Goal: Task Accomplishment & Management: Manage account settings

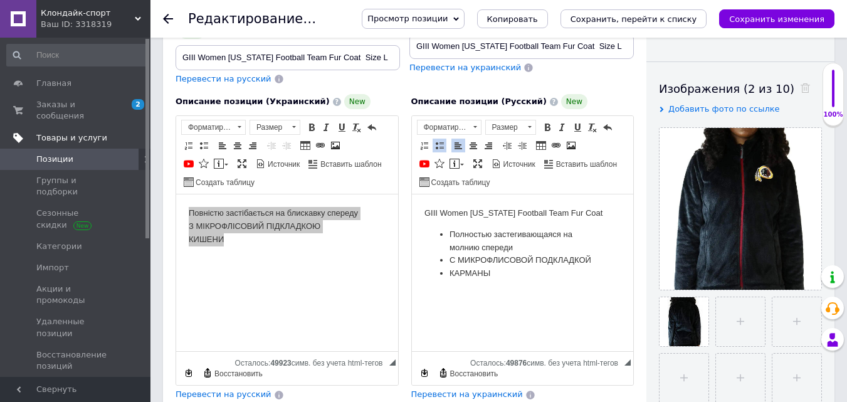
click at [69, 132] on span "Товары и услуги" at bounding box center [71, 137] width 71 height 11
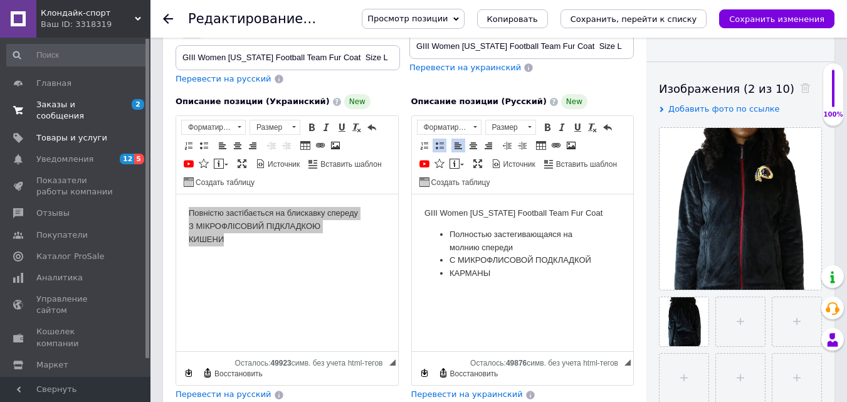
click at [115, 104] on span "Заказы и сообщения" at bounding box center [76, 110] width 80 height 23
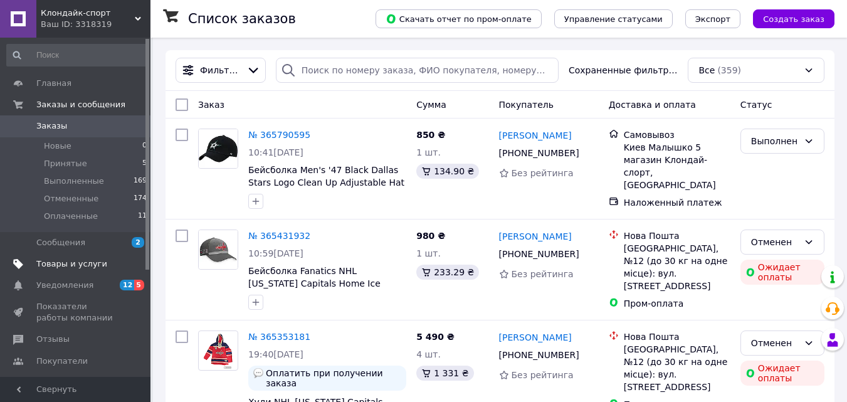
click at [88, 259] on span "Товары и услуги" at bounding box center [71, 263] width 71 height 11
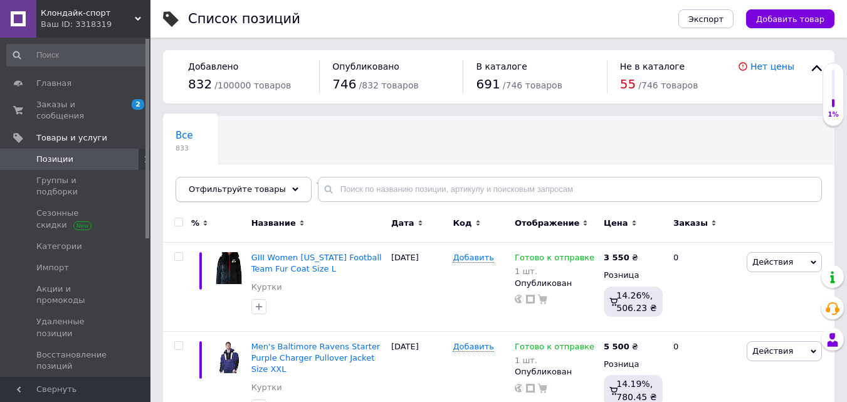
click at [292, 188] on icon at bounding box center [295, 189] width 6 height 6
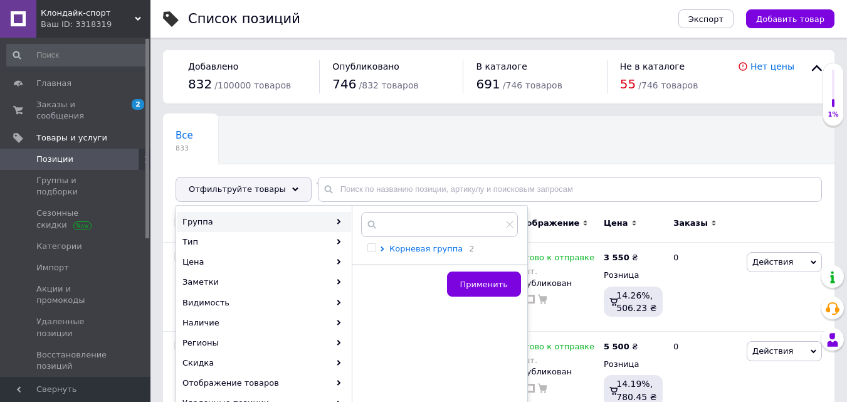
click at [400, 247] on span "Корневая группа" at bounding box center [425, 248] width 73 height 9
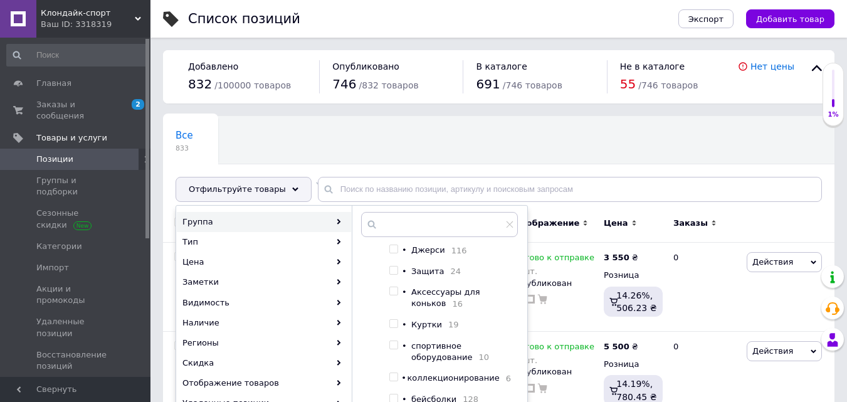
scroll to position [251, 0]
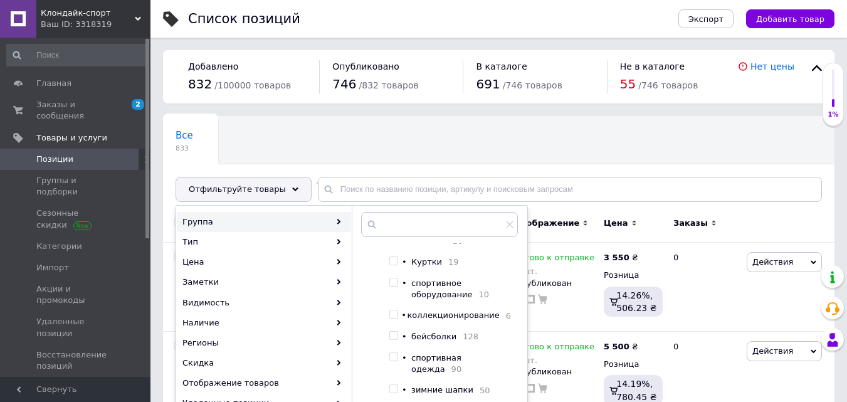
click at [392, 340] on input "checkbox" at bounding box center [393, 336] width 8 height 8
checkbox input "true"
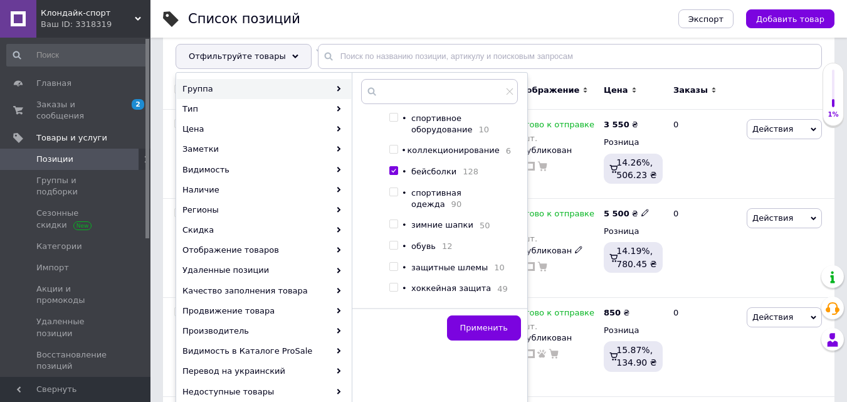
scroll to position [188, 0]
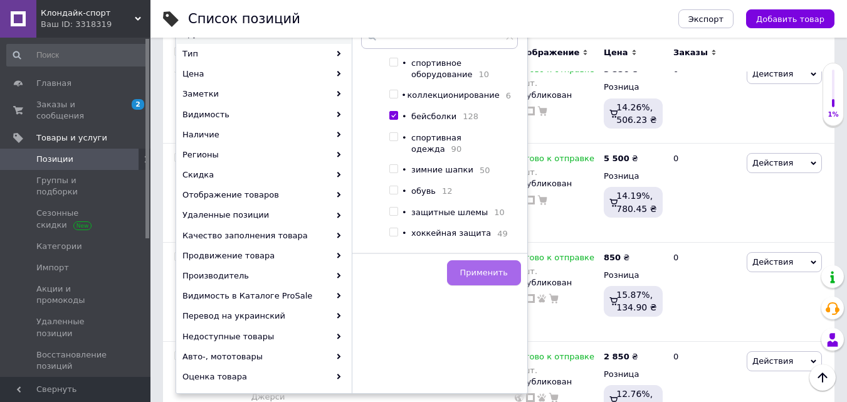
click at [465, 271] on button "Применить" at bounding box center [484, 272] width 74 height 25
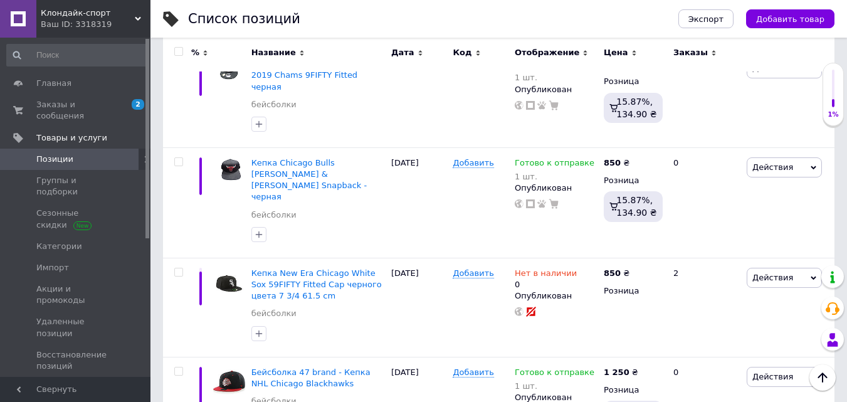
scroll to position [9367, 0]
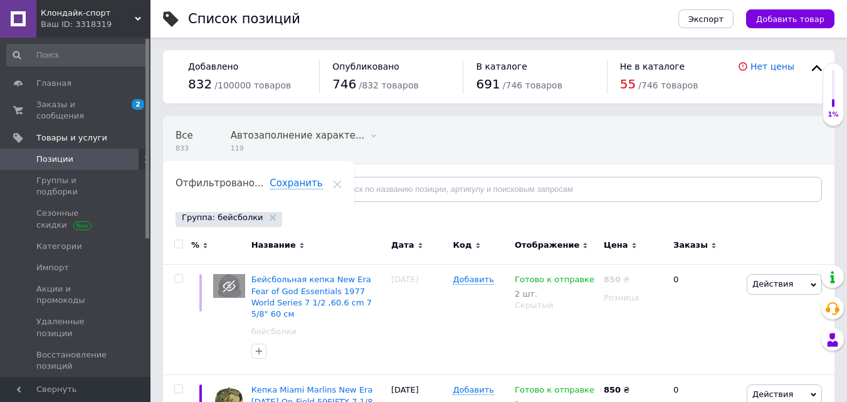
click at [283, 186] on div "Отфильтруйте товары" at bounding box center [244, 189] width 136 height 25
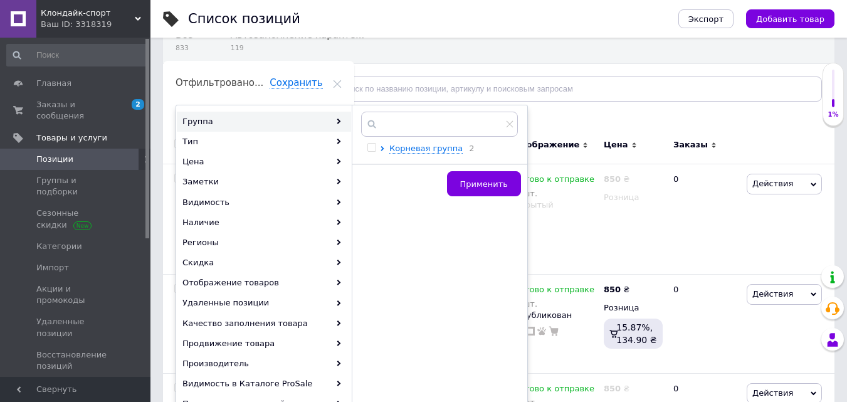
scroll to position [125, 0]
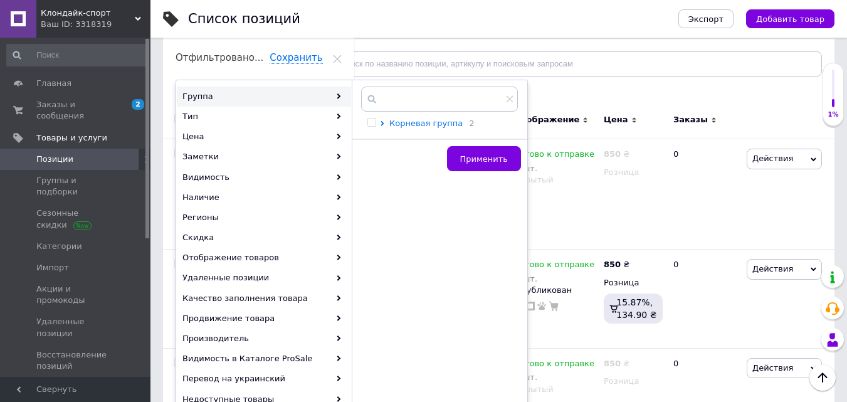
click at [396, 121] on span "Корневая группа" at bounding box center [425, 122] width 73 height 9
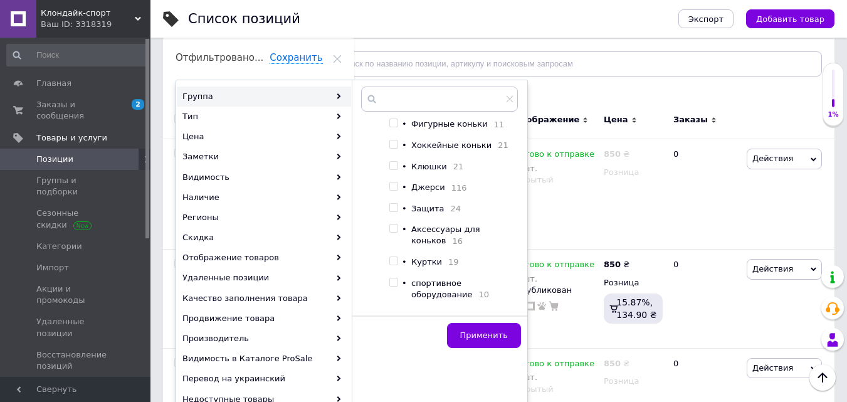
click at [394, 265] on input "checkbox" at bounding box center [393, 261] width 8 height 8
checkbox input "true"
click at [473, 335] on span "Применить" at bounding box center [484, 334] width 48 height 9
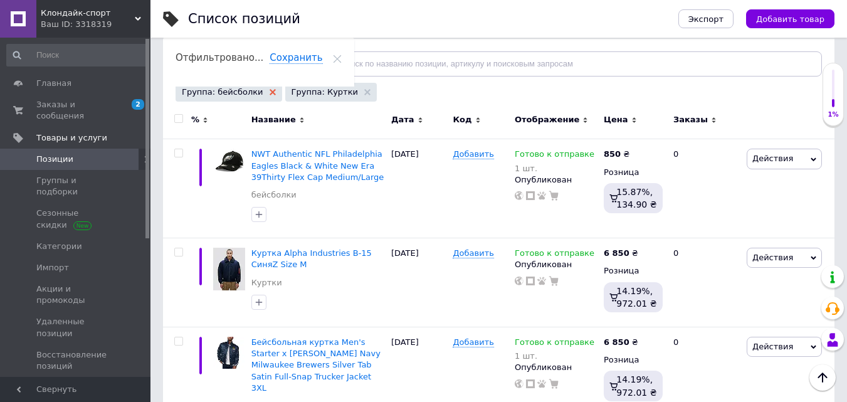
click at [270, 89] on icon at bounding box center [273, 92] width 6 height 6
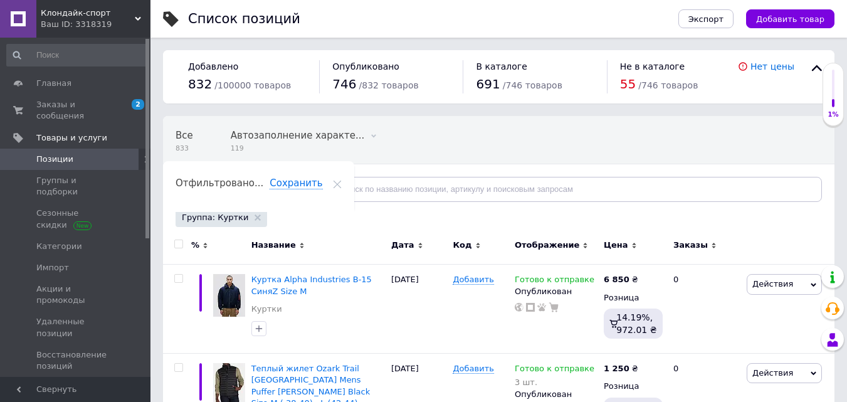
click at [292, 186] on icon at bounding box center [295, 189] width 6 height 6
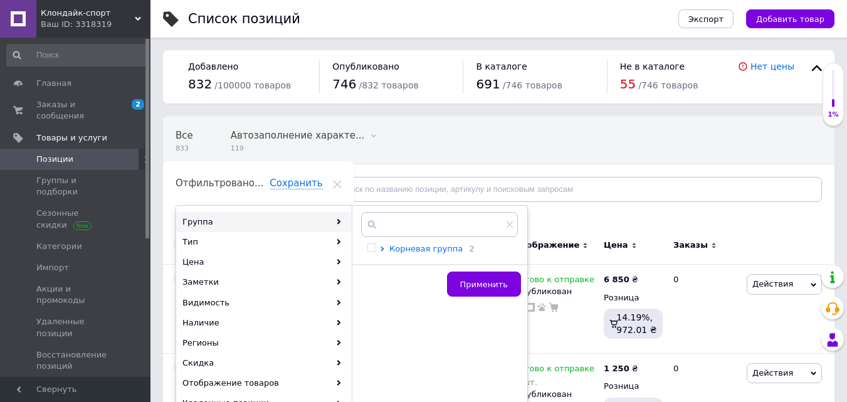
click at [404, 247] on span "Корневая группа" at bounding box center [425, 248] width 73 height 9
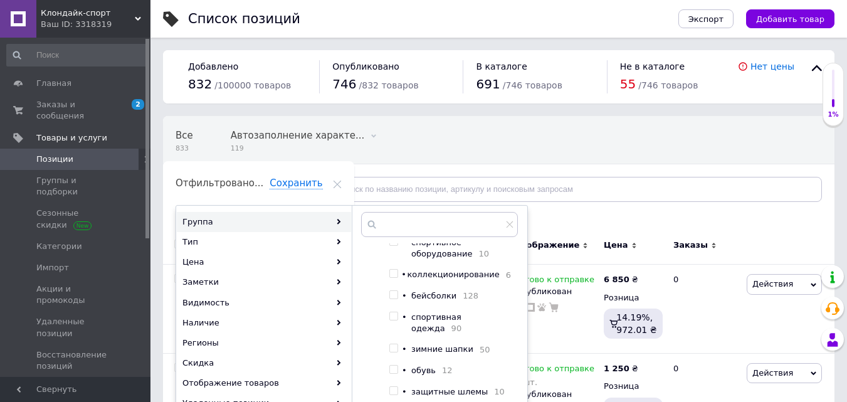
scroll to position [313, 0]
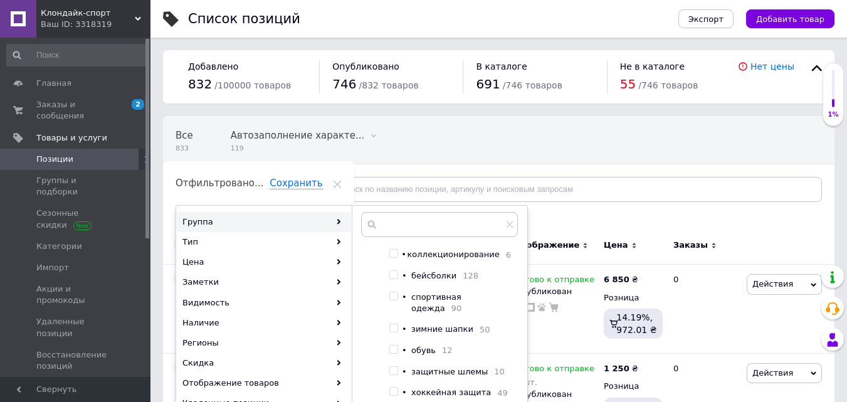
click at [391, 300] on input "checkbox" at bounding box center [393, 296] width 8 height 8
checkbox input "true"
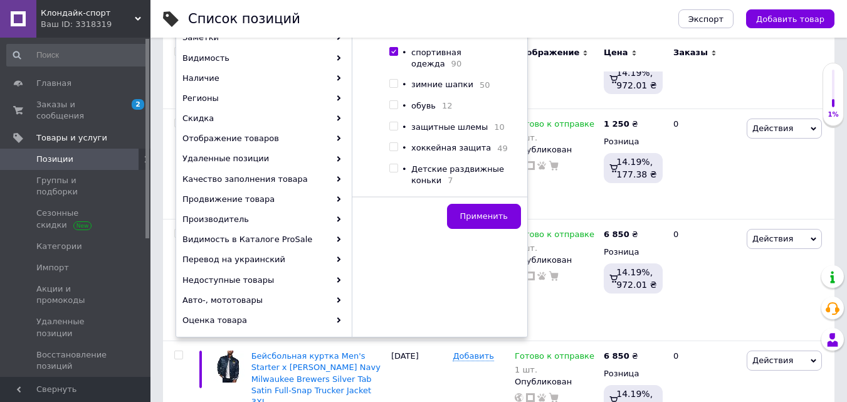
scroll to position [251, 0]
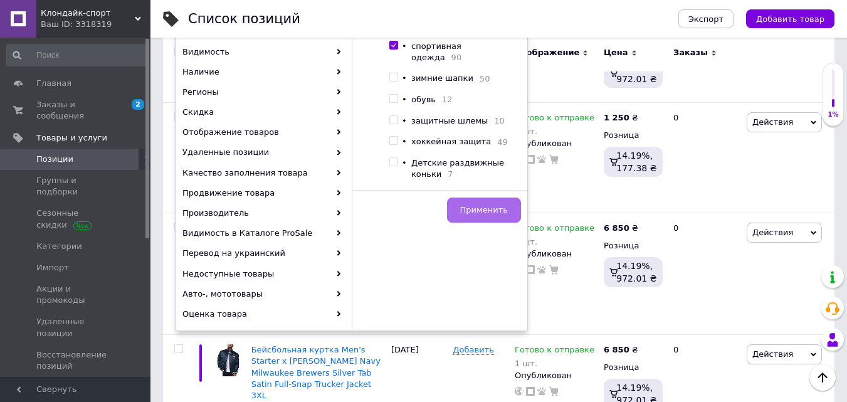
click at [478, 206] on span "Применить" at bounding box center [484, 209] width 48 height 9
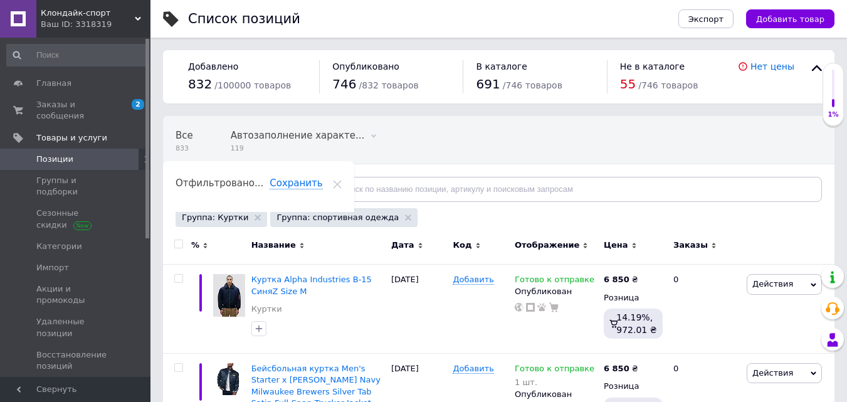
click at [243, 216] on div "Группа: Куртки" at bounding box center [222, 217] width 92 height 19
click at [255, 218] on icon at bounding box center [258, 217] width 6 height 6
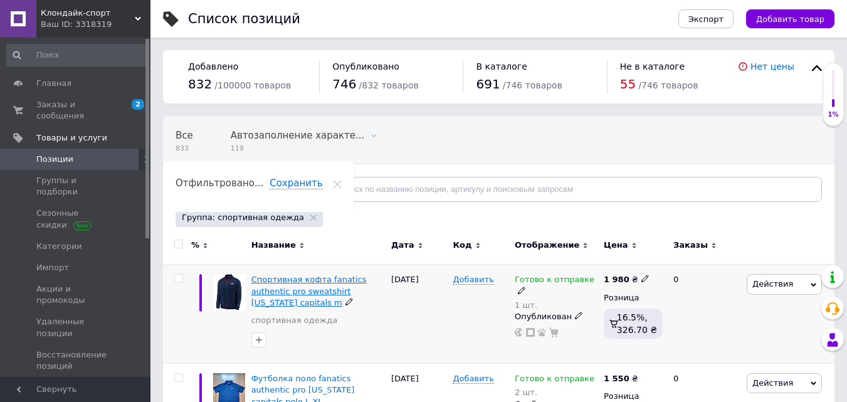
click at [283, 283] on span "Спортивная кофта fanatics authentic pro sweatshirt [US_STATE] capitals m" at bounding box center [308, 291] width 115 height 32
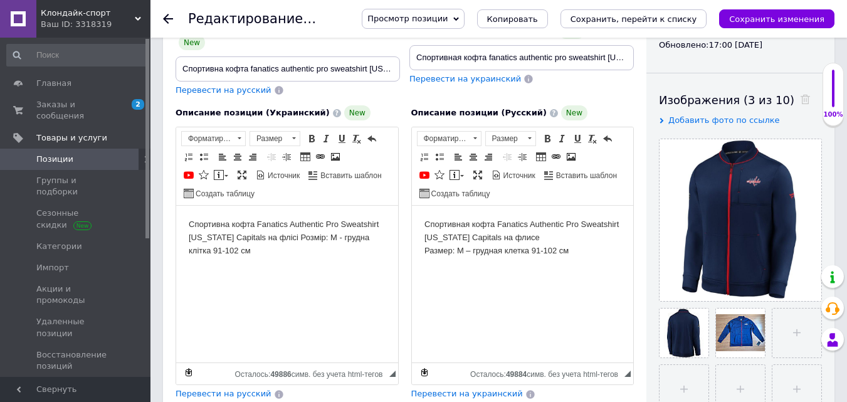
scroll to position [188, 0]
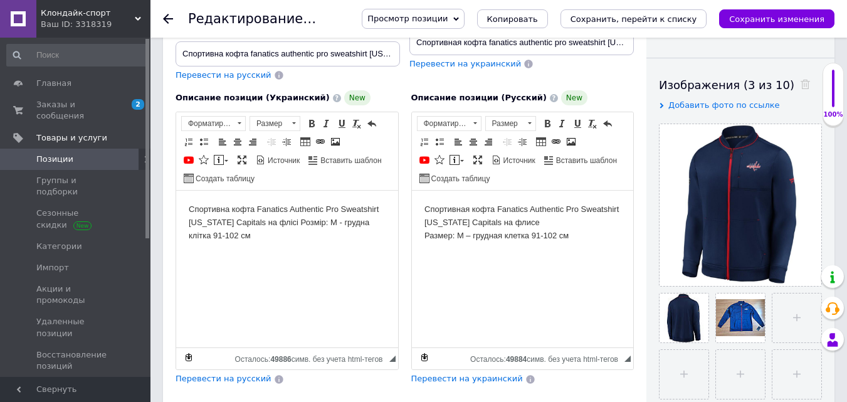
click at [167, 15] on use at bounding box center [168, 19] width 10 height 10
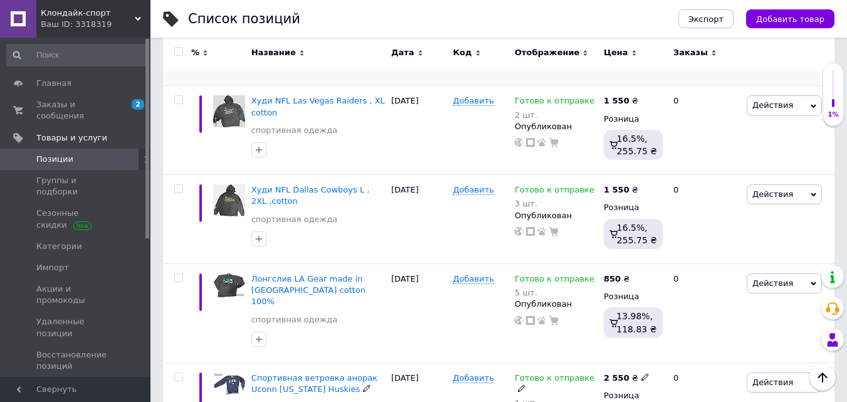
scroll to position [3197, 0]
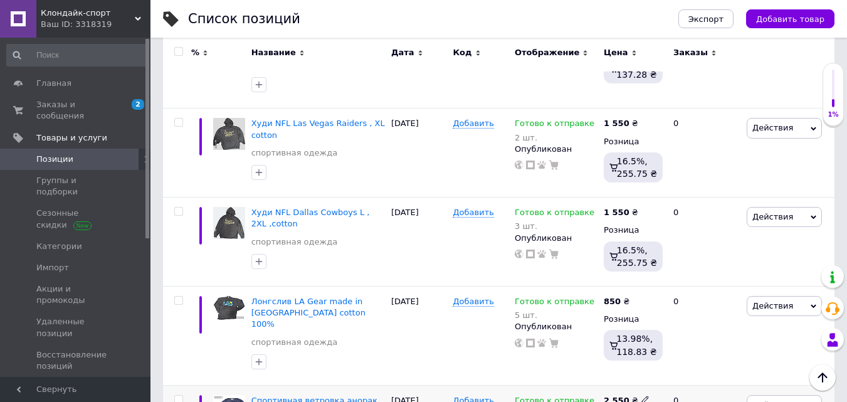
click at [327, 396] on span "Спортивная ветровка анорак Uconn [US_STATE] Huskies" at bounding box center [314, 406] width 126 height 21
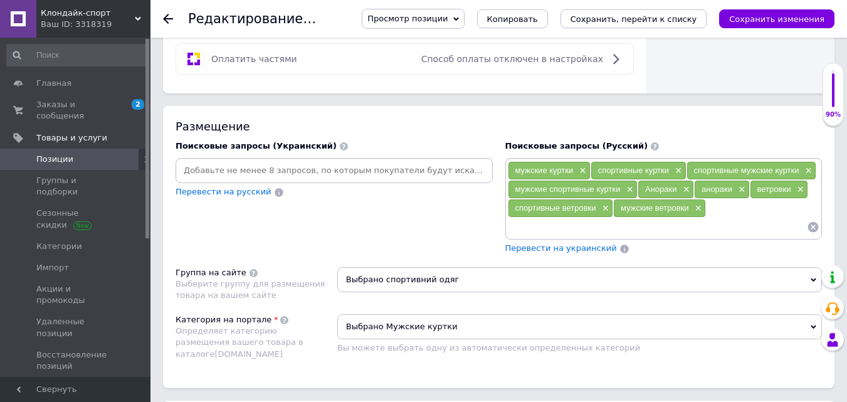
scroll to position [815, 0]
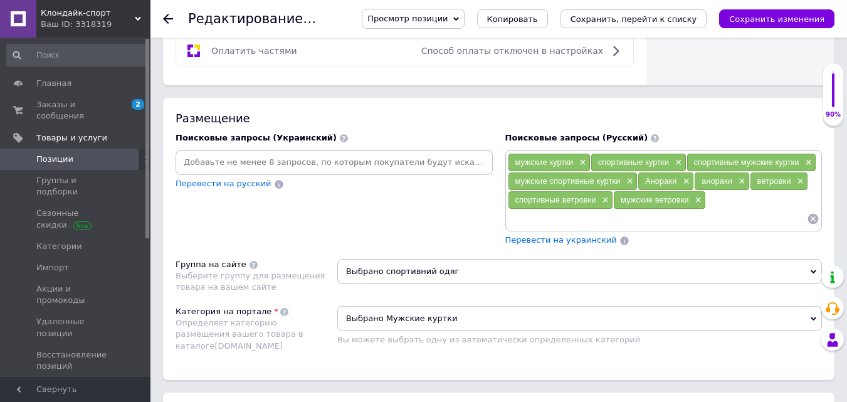
click at [811, 269] on icon at bounding box center [814, 272] width 6 height 6
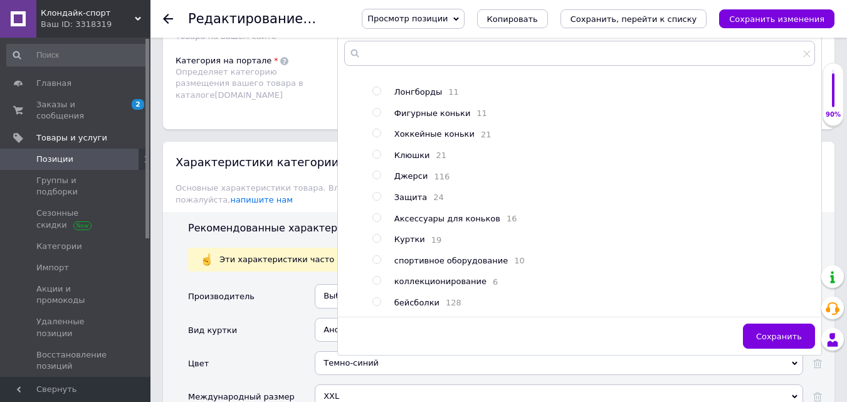
scroll to position [125, 0]
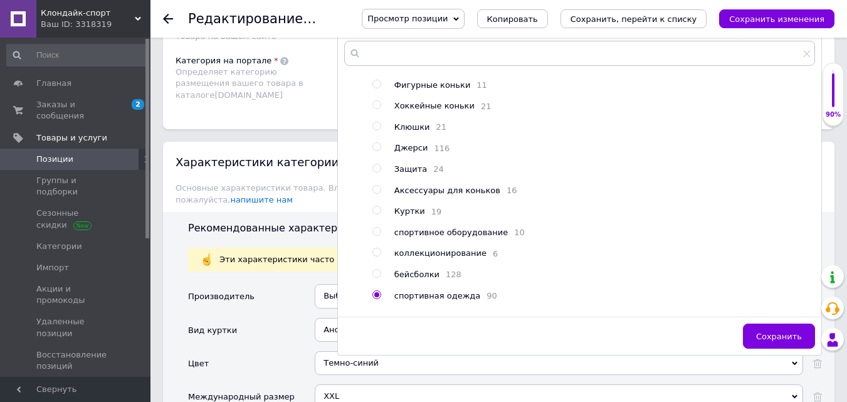
click at [378, 206] on input "radio" at bounding box center [376, 210] width 8 height 8
radio input "true"
radio input "false"
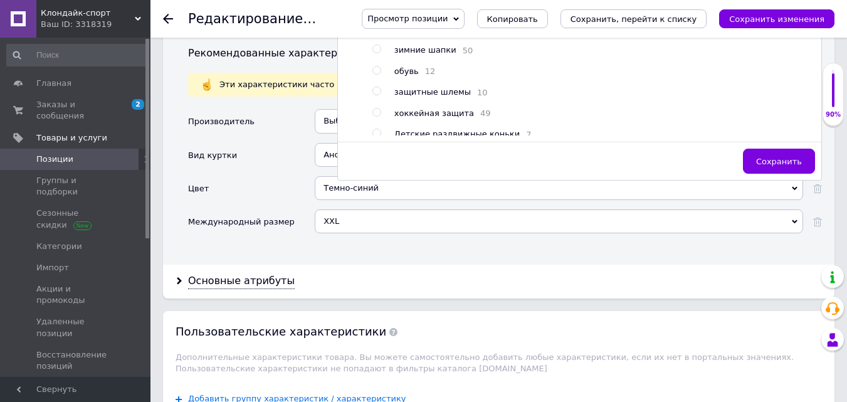
scroll to position [1254, 0]
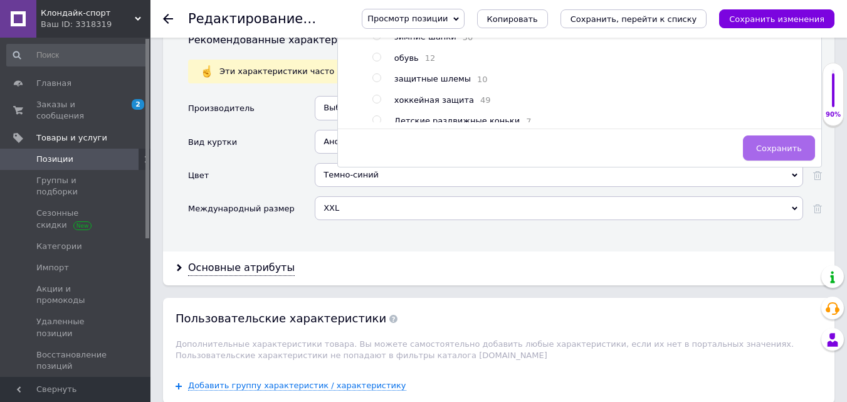
click at [776, 144] on span "Сохранить" at bounding box center [779, 148] width 46 height 9
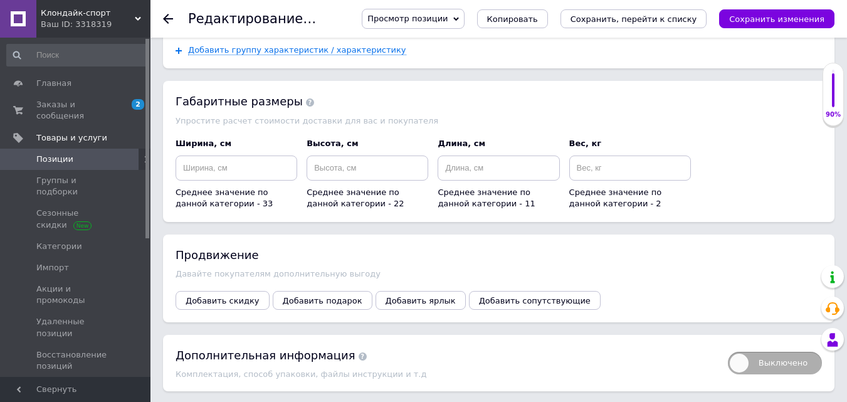
scroll to position [1610, 0]
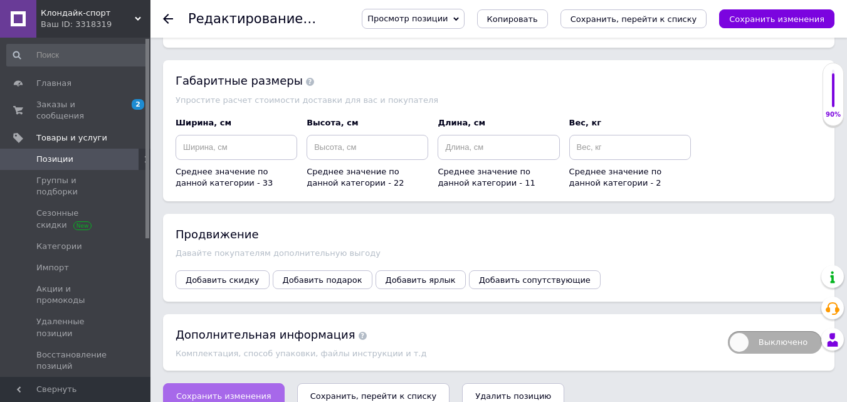
click at [229, 383] on button "Сохранить изменения" at bounding box center [224, 395] width 122 height 25
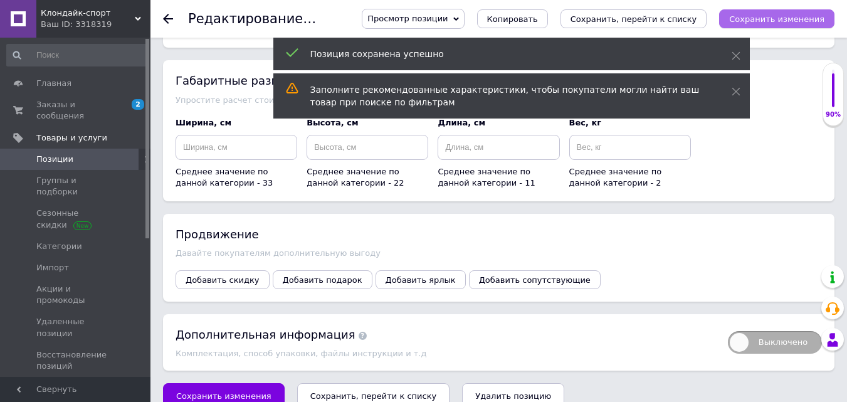
click at [789, 14] on icon "Сохранить изменения" at bounding box center [776, 18] width 95 height 9
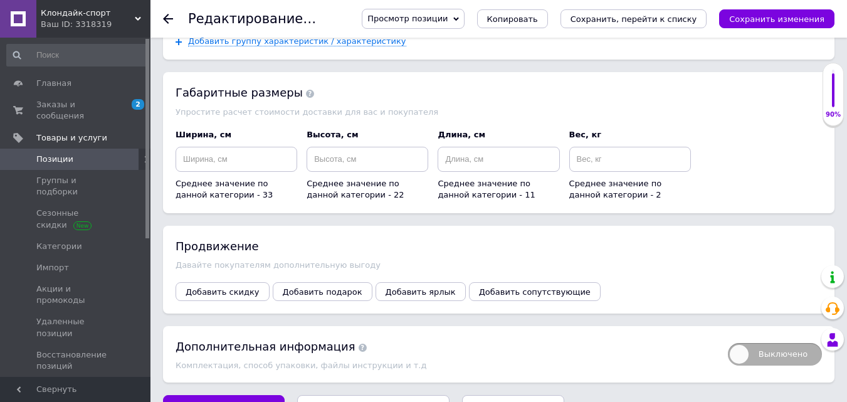
scroll to position [1622, 0]
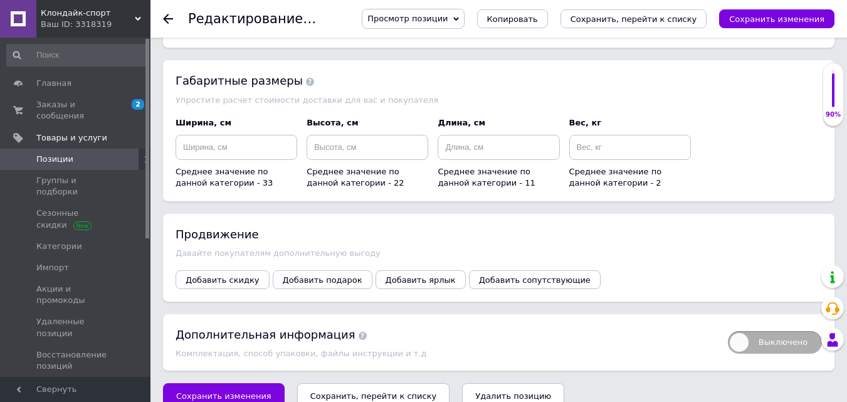
click at [222, 391] on span "Сохранить изменения" at bounding box center [223, 395] width 95 height 9
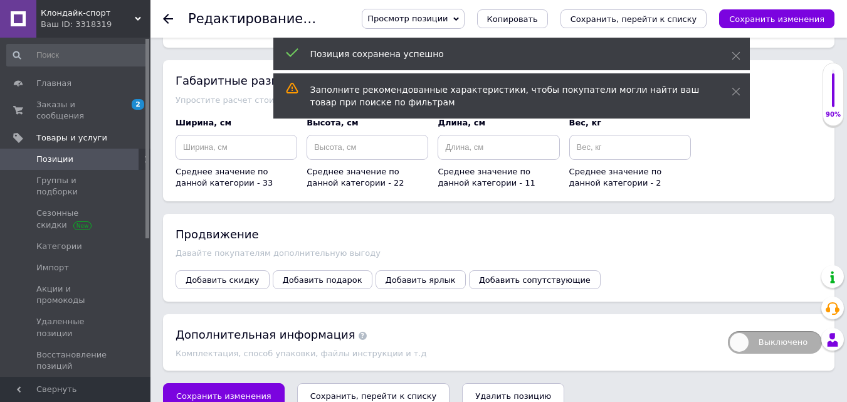
click at [775, 16] on icon "Сохранить изменения" at bounding box center [776, 18] width 95 height 9
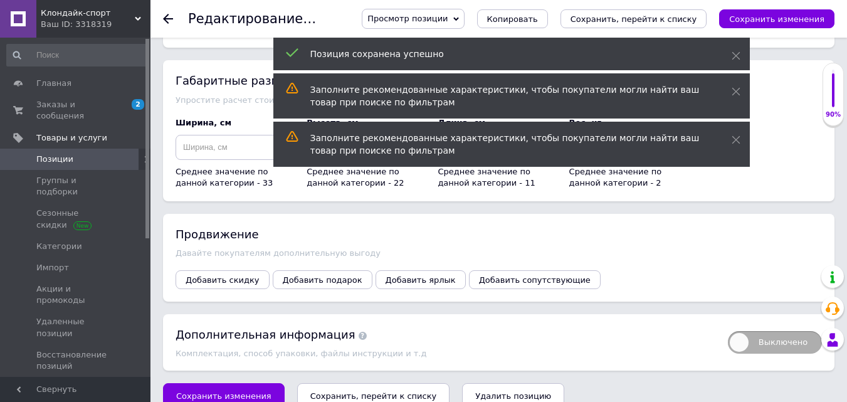
click at [164, 17] on icon at bounding box center [168, 19] width 10 height 10
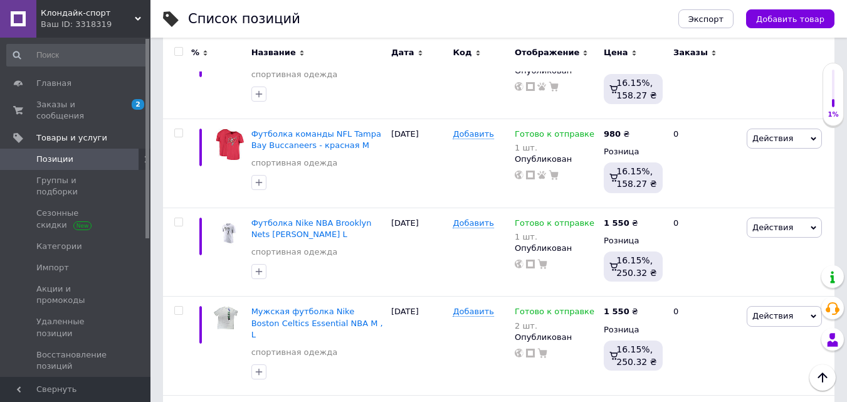
scroll to position [6206, 0]
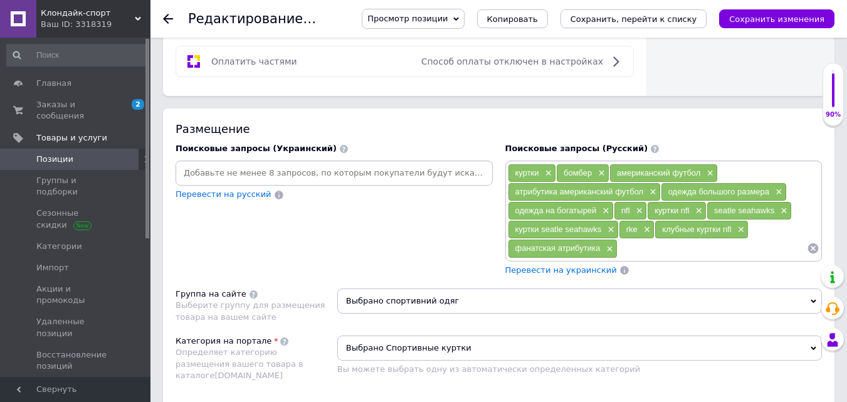
scroll to position [815, 0]
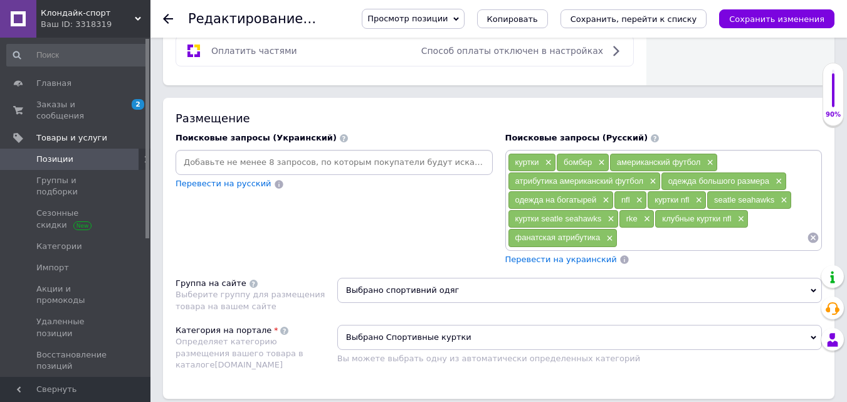
click at [814, 278] on span "Выбрано спортивний одяг" at bounding box center [579, 290] width 485 height 25
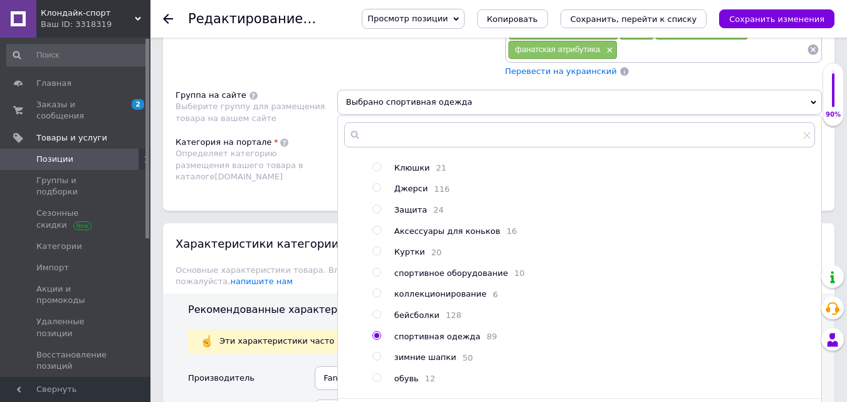
scroll to position [188, 0]
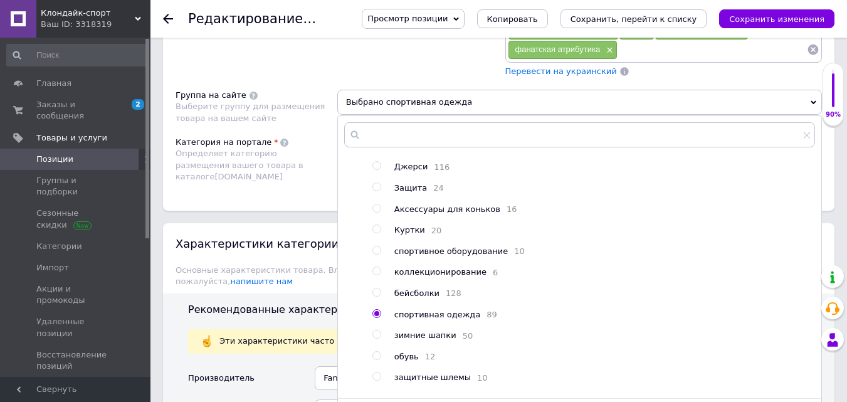
click at [377, 228] on input "radio" at bounding box center [376, 229] width 8 height 8
radio input "true"
radio input "false"
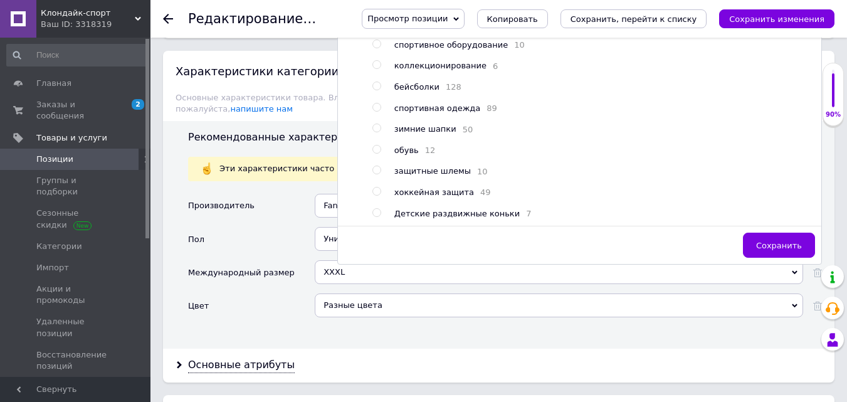
scroll to position [1191, 0]
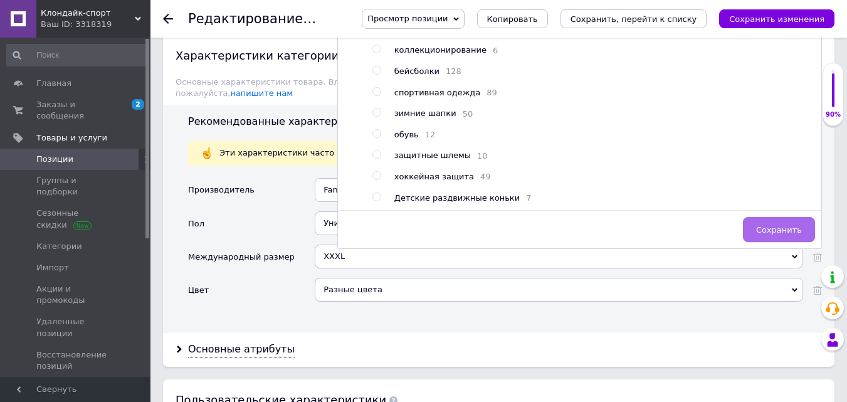
click at [781, 225] on span "Сохранить" at bounding box center [779, 229] width 46 height 9
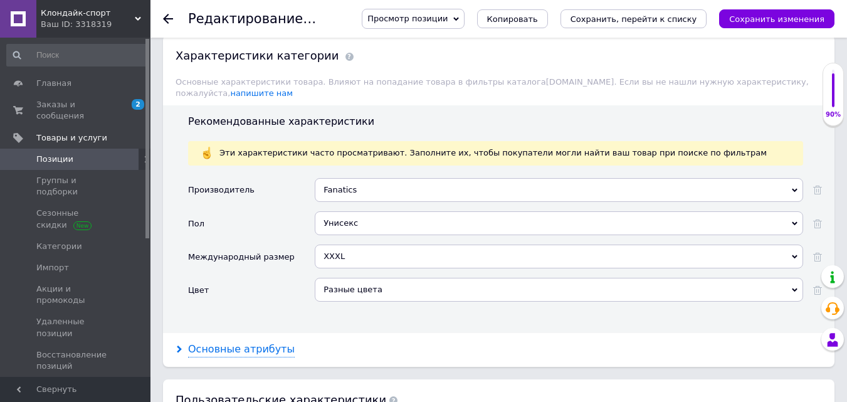
click at [240, 342] on div "Основные атрибуты" at bounding box center [241, 349] width 107 height 14
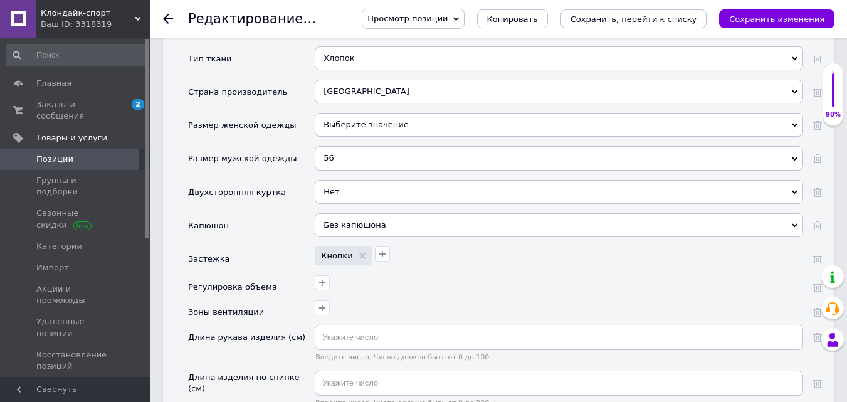
scroll to position [1579, 0]
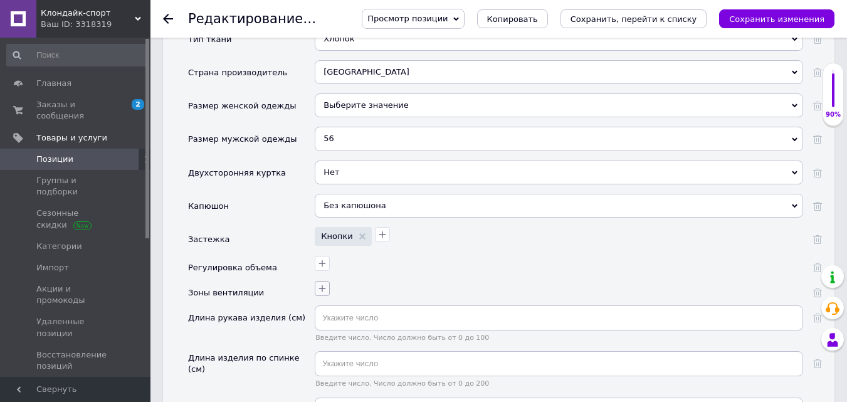
click at [321, 283] on icon "button" at bounding box center [322, 288] width 10 height 10
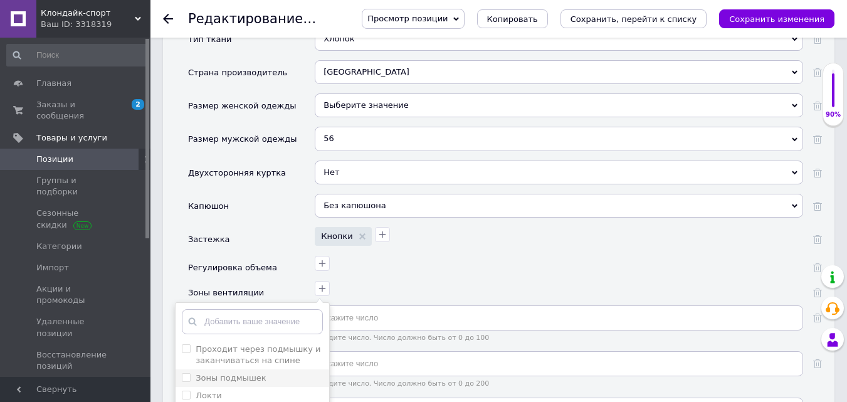
click at [184, 373] on подмышек "Зоны подмышек" at bounding box center [186, 377] width 8 height 8
checkbox подмышек "true"
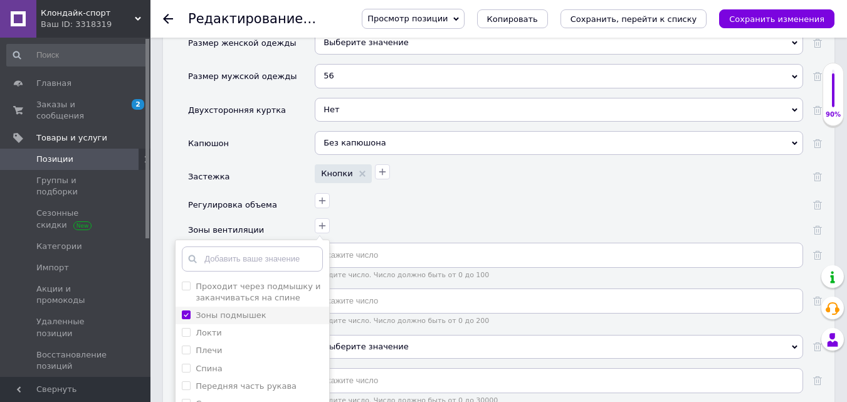
scroll to position [1704, 0]
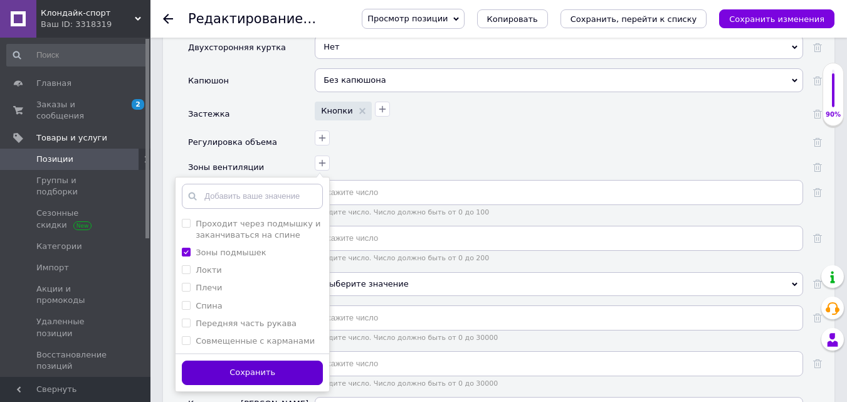
click at [257, 360] on button "Сохранить" at bounding box center [252, 372] width 141 height 24
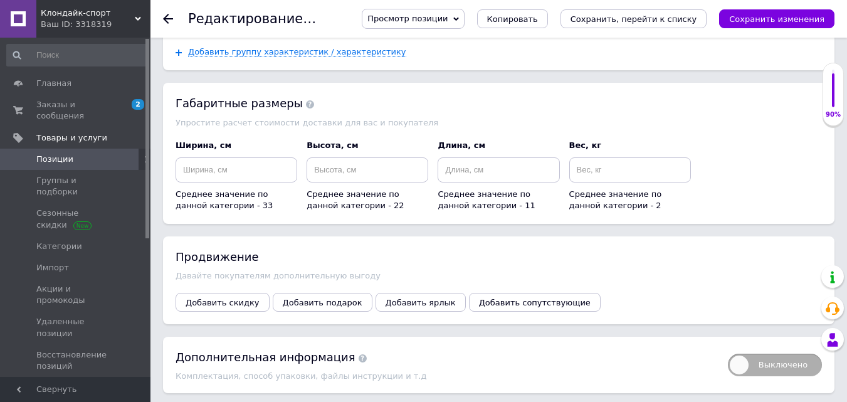
scroll to position [2423, 0]
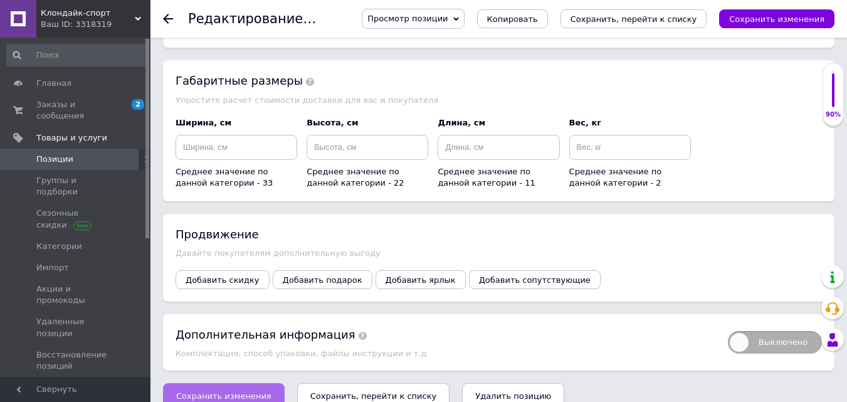
click at [206, 391] on span "Сохранить изменения" at bounding box center [223, 395] width 95 height 9
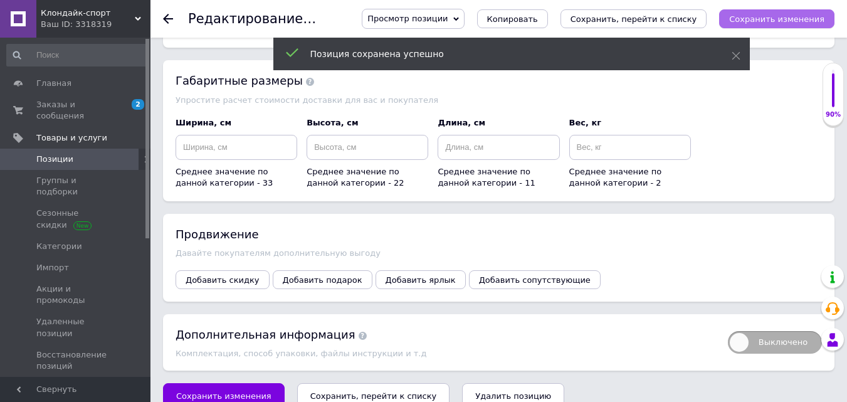
click at [778, 14] on icon "Сохранить изменения" at bounding box center [776, 18] width 95 height 9
click at [166, 18] on icon at bounding box center [168, 19] width 10 height 10
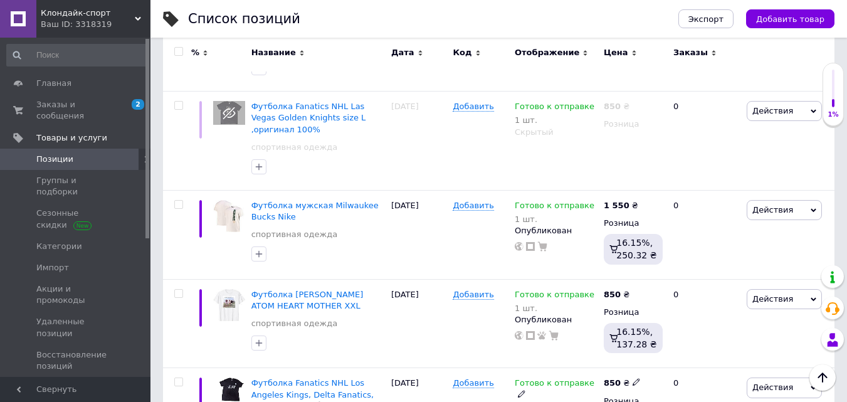
scroll to position [6457, 0]
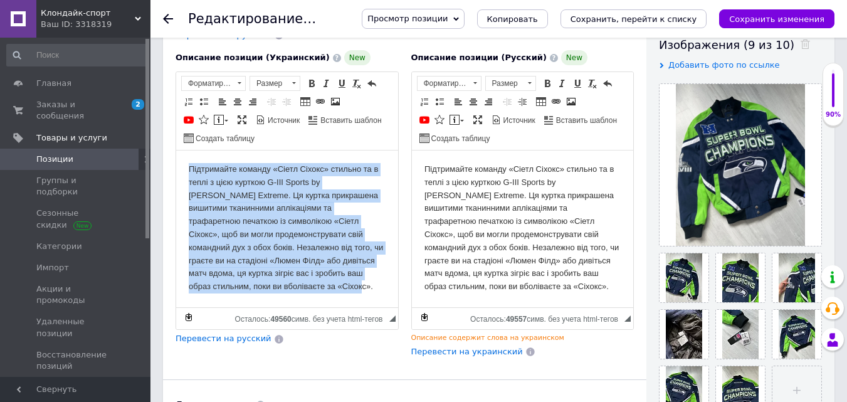
scroll to position [251, 0]
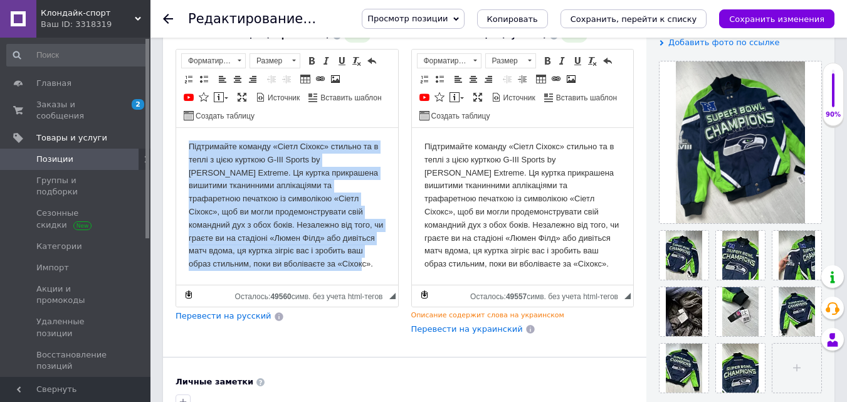
drag, startPoint x: 190, startPoint y: 142, endPoint x: 300, endPoint y: 285, distance: 181.1
click at [300, 283] on html "Підтримайте команду «Сіетл Сіхокс» стильно та в теплі з цією курткою G-III Spor…" at bounding box center [287, 205] width 222 height 155
copy body "Підтримайте команду «Сіетл Сіхокс» стильно та в теплі з цією курткою G-III Spor…"
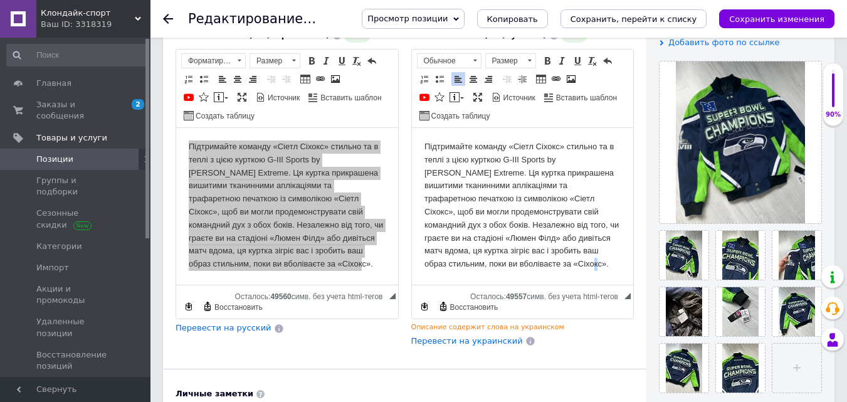
click at [582, 265] on p "Підтримайте команду «Сіетл Сіхокс» стильно та в теплі з цією курткою G-III Spor…" at bounding box center [522, 205] width 197 height 130
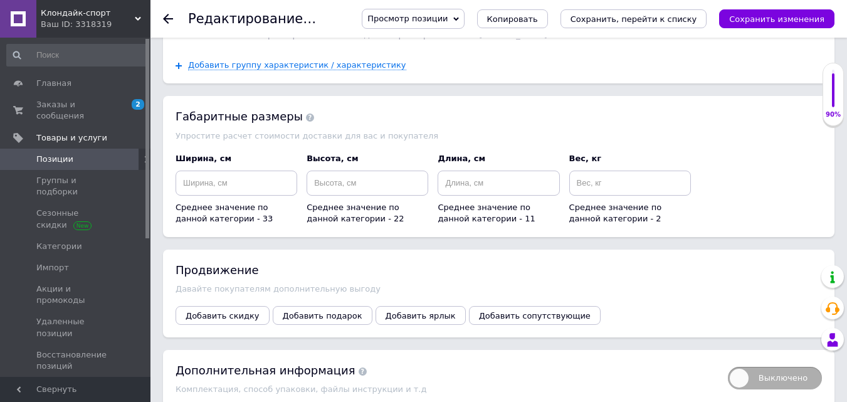
scroll to position [1603, 0]
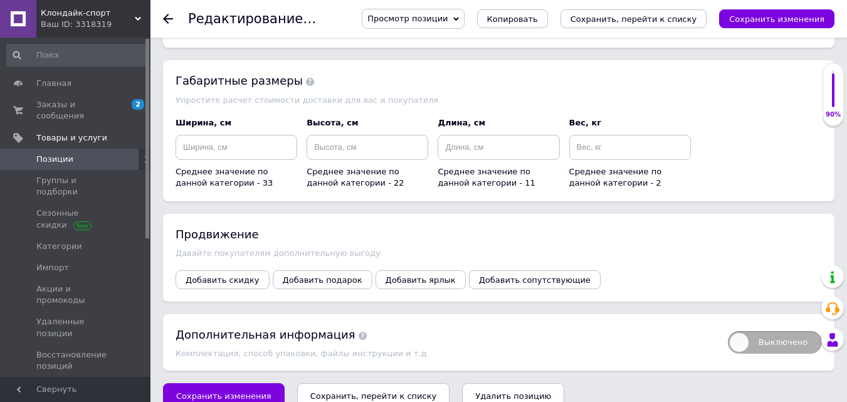
click at [239, 391] on span "Сохранить изменения" at bounding box center [223, 395] width 95 height 9
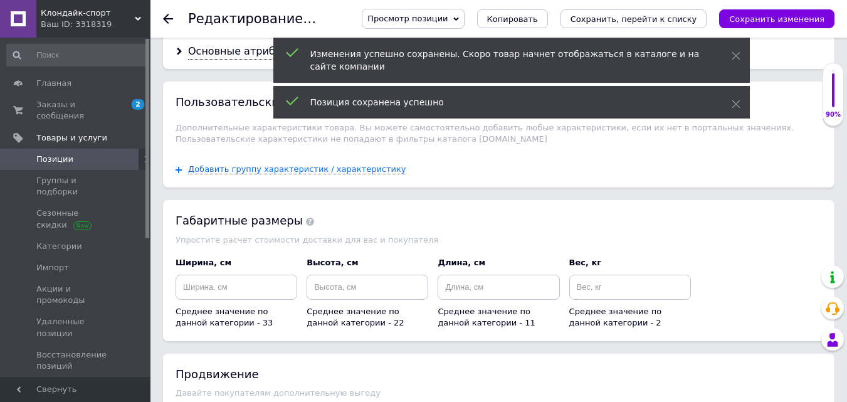
scroll to position [1415, 0]
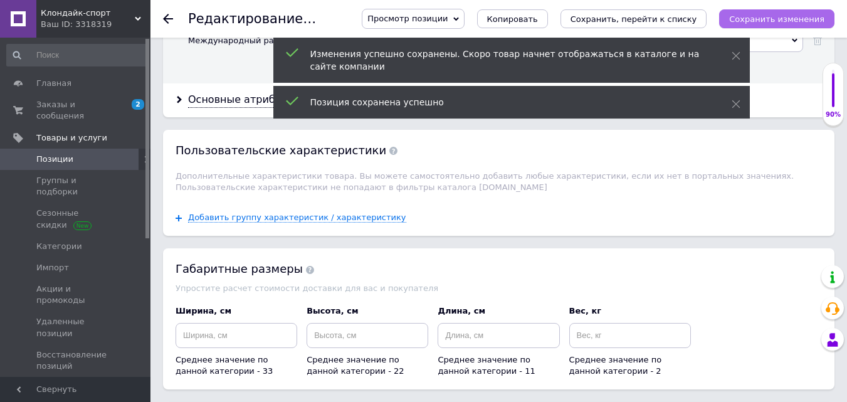
click at [777, 17] on icon "Сохранить изменения" at bounding box center [776, 18] width 95 height 9
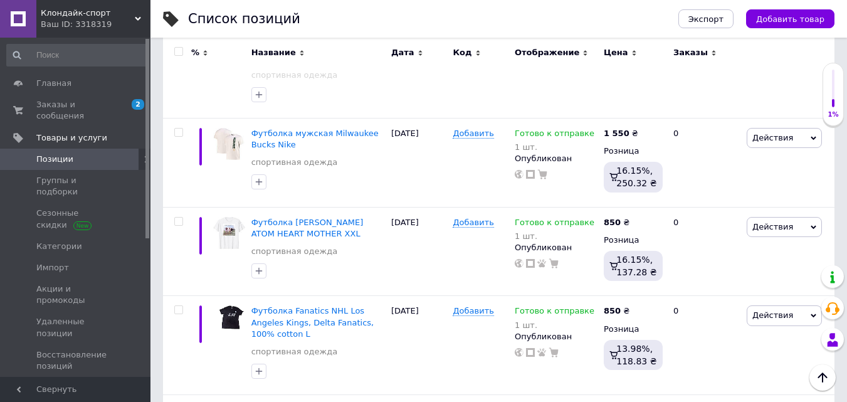
scroll to position [6582, 0]
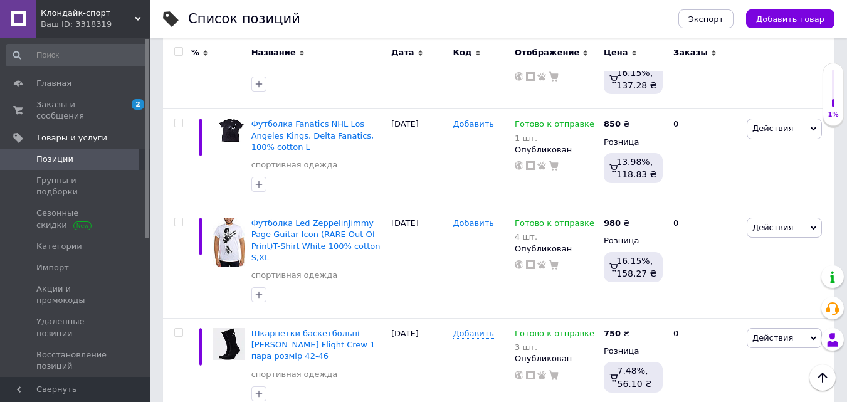
scroll to position [6707, 0]
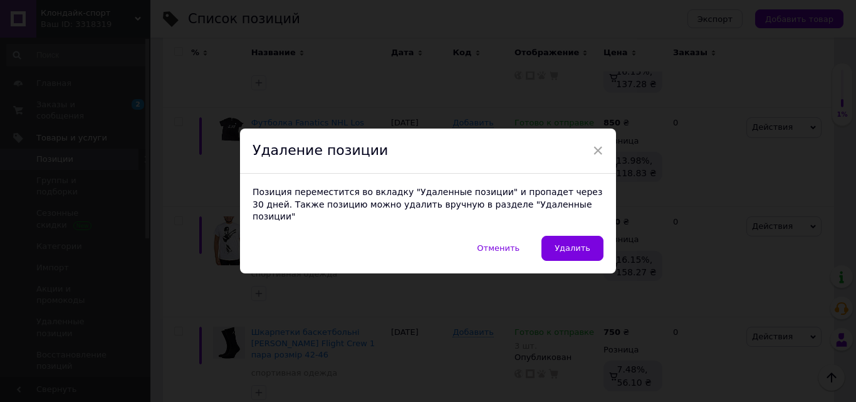
click at [571, 243] on span "Удалить" at bounding box center [573, 247] width 36 height 9
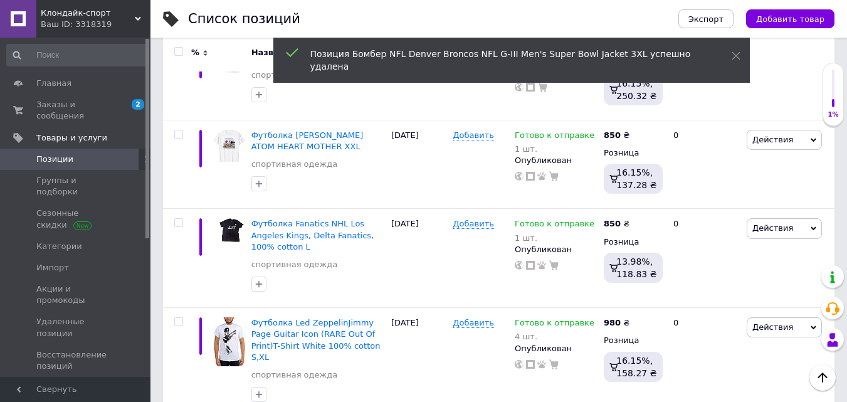
scroll to position [6582, 0]
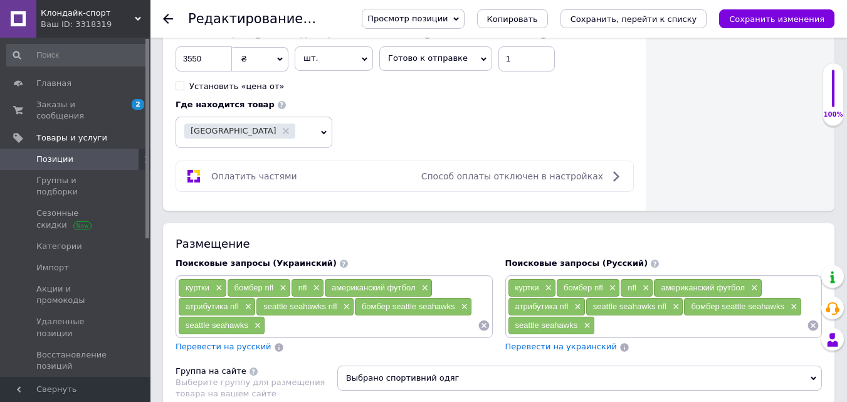
scroll to position [815, 0]
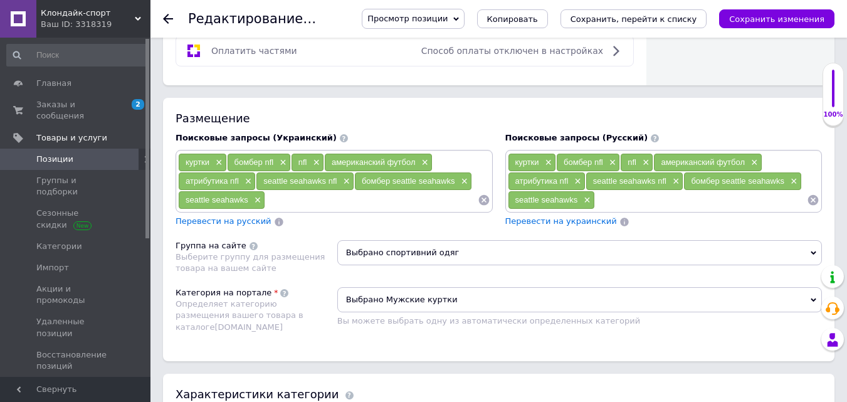
click at [816, 240] on span "Выбрано спортивний одяг" at bounding box center [579, 252] width 485 height 25
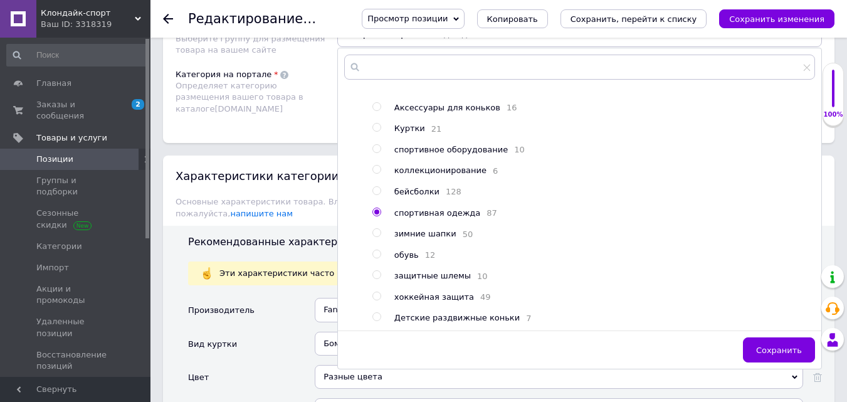
scroll to position [940, 0]
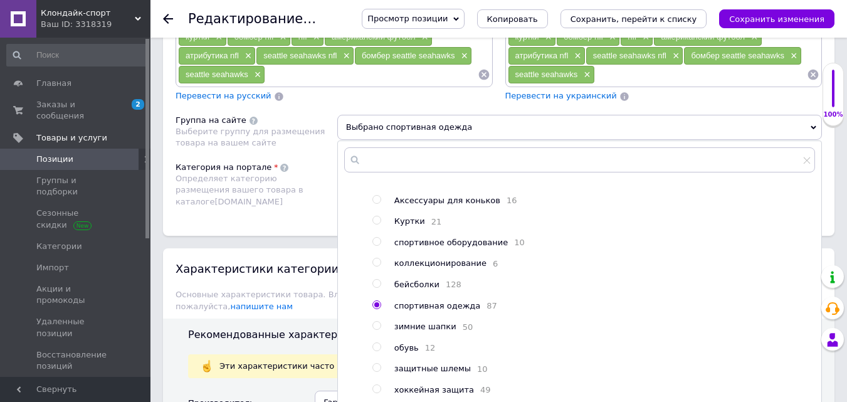
click at [377, 216] on input "radio" at bounding box center [376, 220] width 8 height 8
radio input "true"
radio input "false"
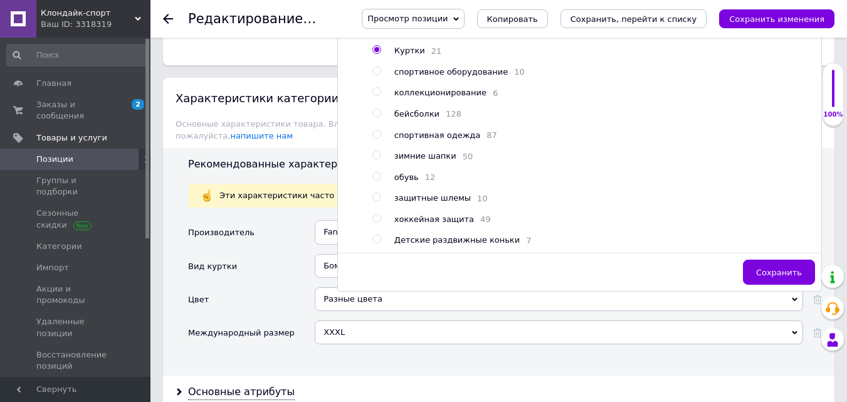
scroll to position [1128, 0]
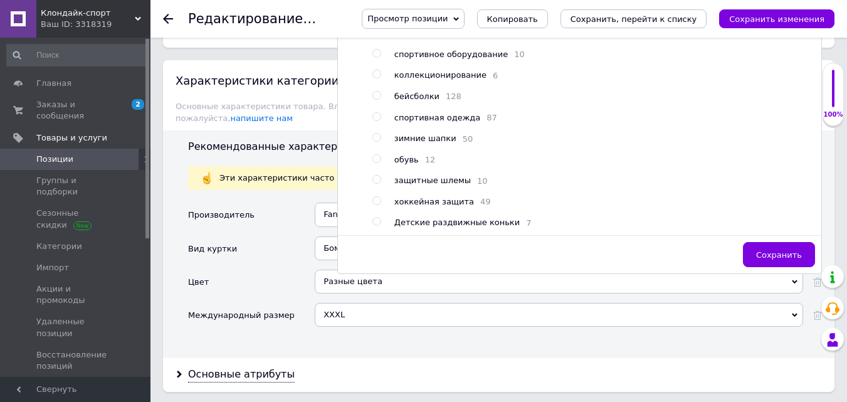
click at [767, 250] on span "Сохранить" at bounding box center [779, 254] width 46 height 9
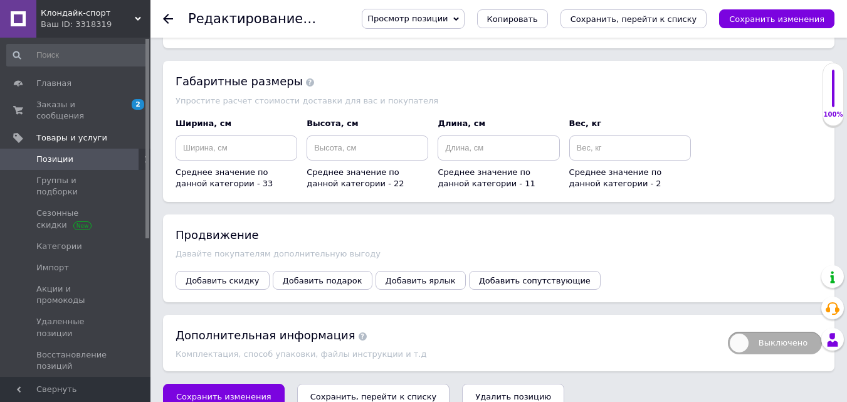
scroll to position [1591, 0]
click at [238, 391] on span "Сохранить изменения" at bounding box center [223, 395] width 95 height 9
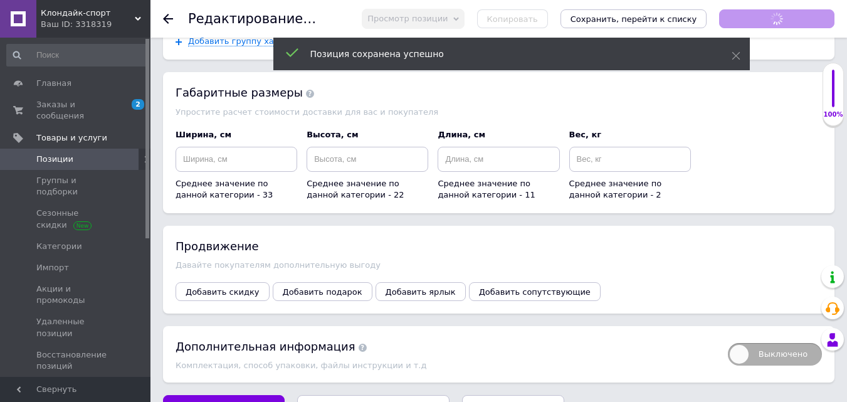
scroll to position [1603, 0]
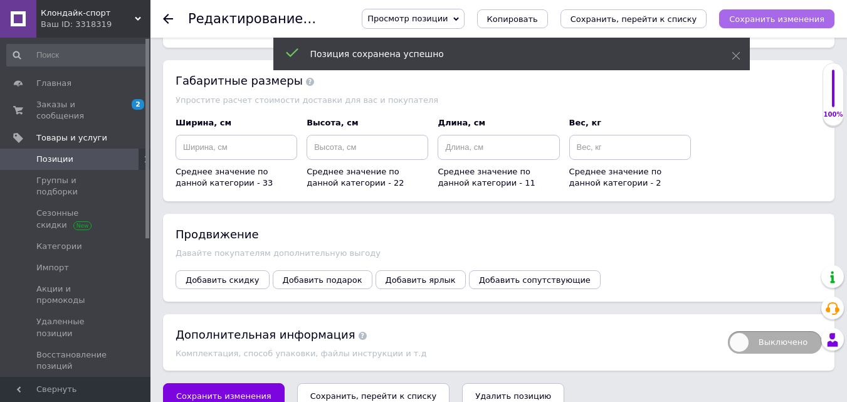
click at [801, 14] on icon "Сохранить изменения" at bounding box center [776, 18] width 95 height 9
click at [169, 18] on use at bounding box center [168, 19] width 10 height 10
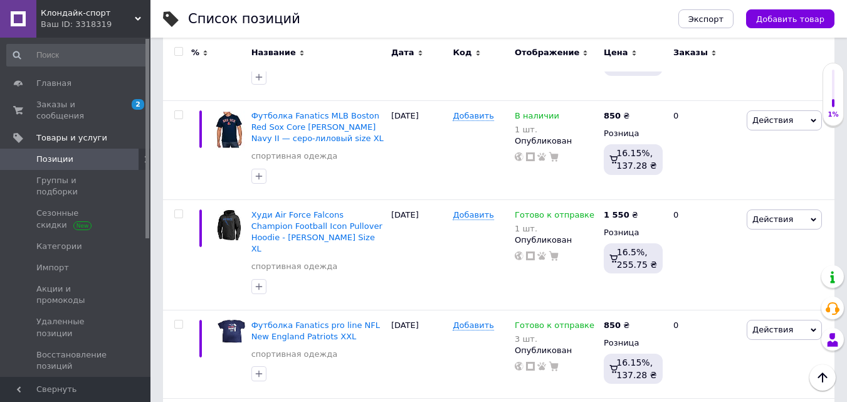
scroll to position [8158, 0]
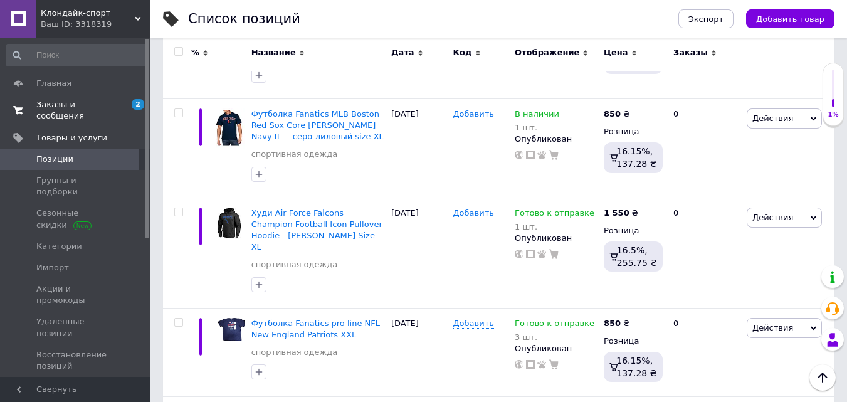
click at [87, 99] on span "Заказы и сообщения" at bounding box center [76, 110] width 80 height 23
